Goal: Information Seeking & Learning: Learn about a topic

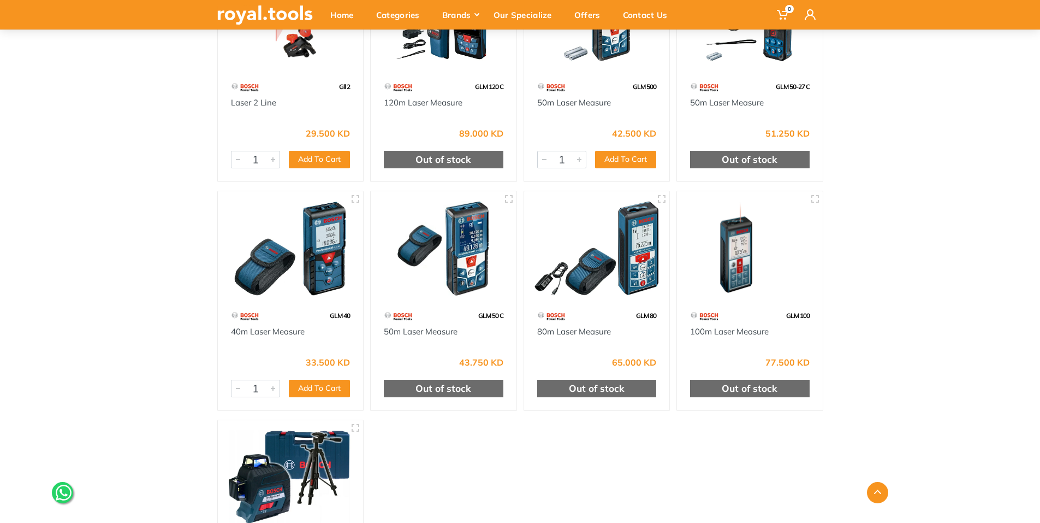
scroll to position [710, 0]
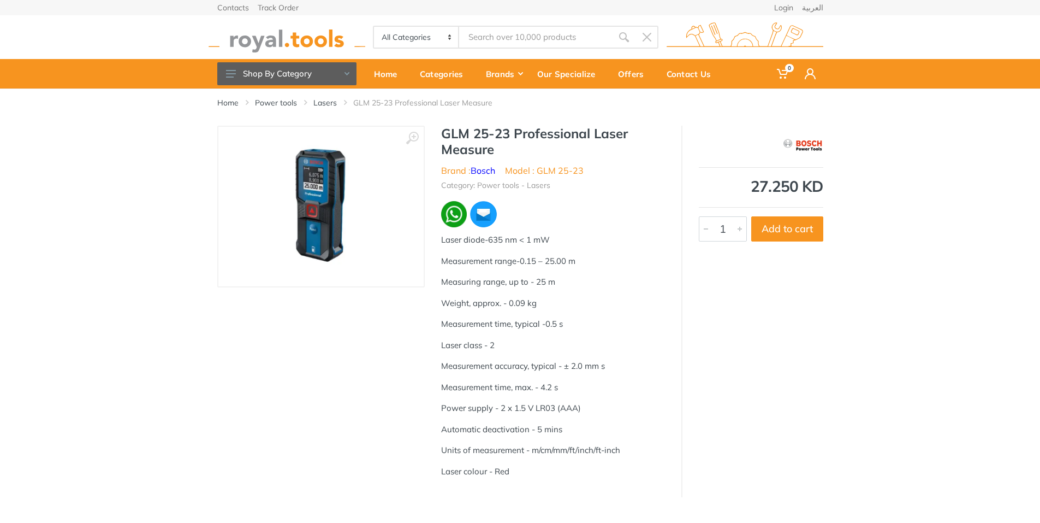
click at [335, 221] on img at bounding box center [321, 207] width 138 height 138
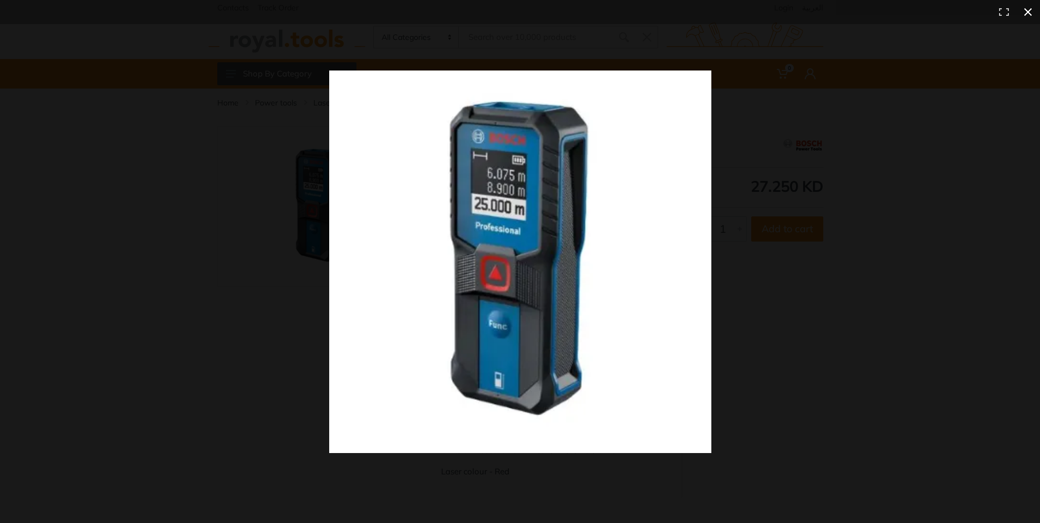
click at [892, 339] on div at bounding box center [748, 280] width 838 height 421
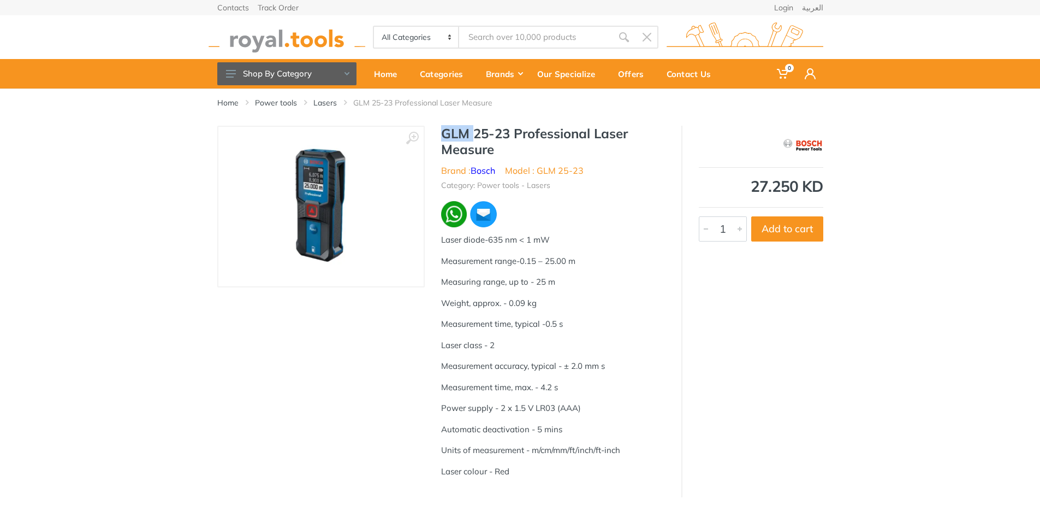
drag, startPoint x: 440, startPoint y: 131, endPoint x: 481, endPoint y: 126, distance: 41.2
click at [481, 126] on div "GLM 25-23 Professional Laser Measure Brand : Bosch Model : GLM 25-23 Category: …" at bounding box center [553, 306] width 257 height 360
click at [471, 136] on h1 "GLM 25-23 Professional Laser Measure" at bounding box center [553, 142] width 224 height 32
drag, startPoint x: 443, startPoint y: 132, endPoint x: 509, endPoint y: 132, distance: 66.1
click at [509, 132] on h1 "GLM 25-23 Professional Laser Measure" at bounding box center [553, 142] width 224 height 32
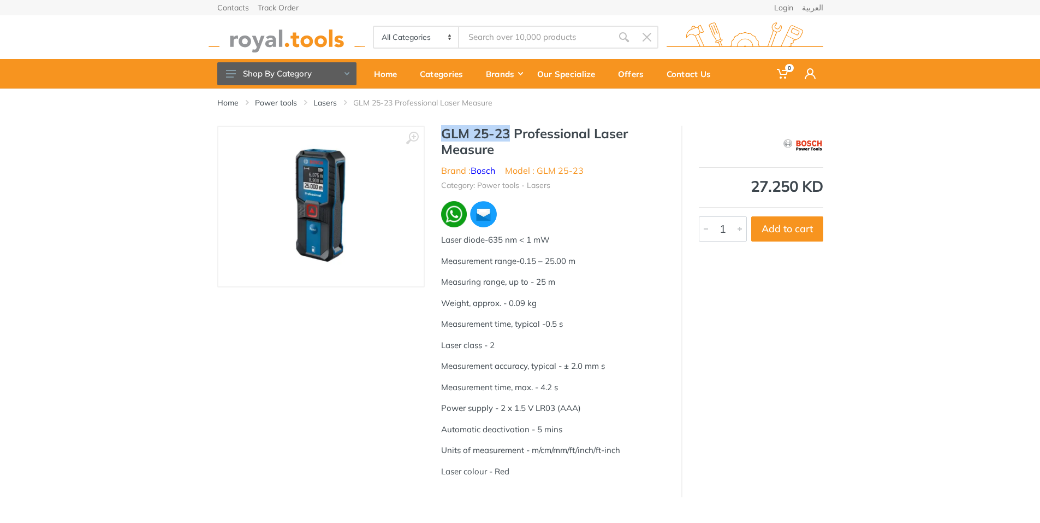
click at [509, 132] on h1 "GLM 25-23 Professional Laser Measure" at bounding box center [553, 142] width 224 height 32
click at [506, 139] on h1 "GLM 25-23 Professional Laser Measure" at bounding box center [553, 142] width 224 height 32
copy div "GLM 25-23 Professional Laser Measure"
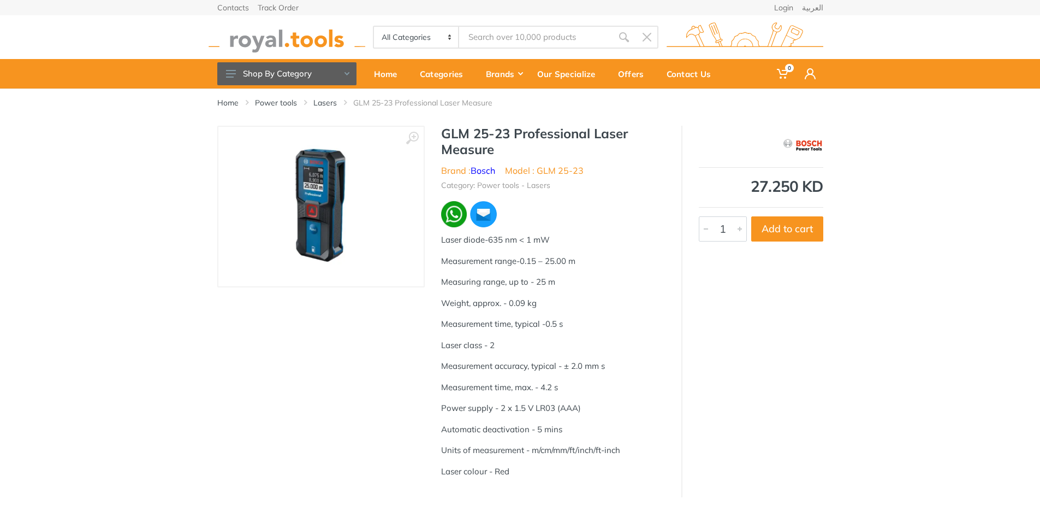
click at [662, 165] on ul "Brand : Bosch Model : GLM 25-23" at bounding box center [553, 170] width 224 height 13
